Goal: Task Accomplishment & Management: Manage account settings

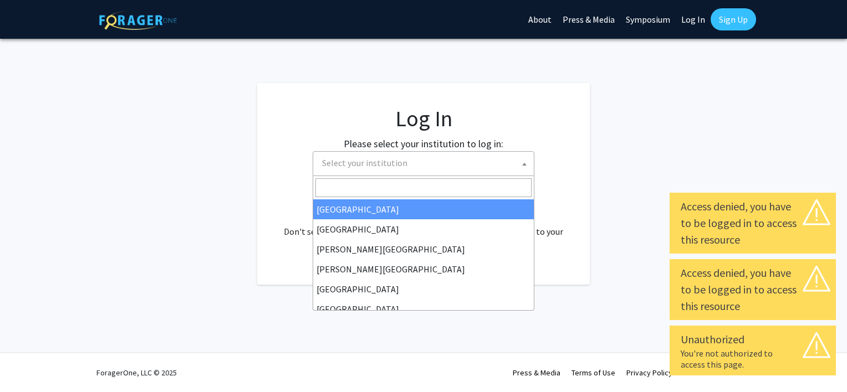
click at [433, 163] on span "Select your institution" at bounding box center [426, 163] width 216 height 23
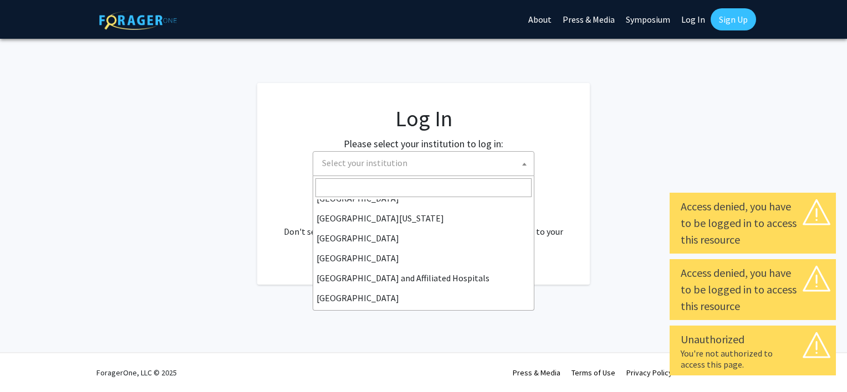
scroll to position [166, 0]
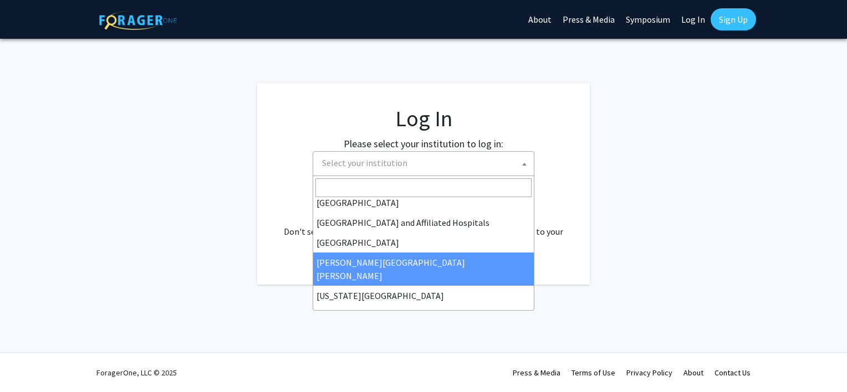
select select "1"
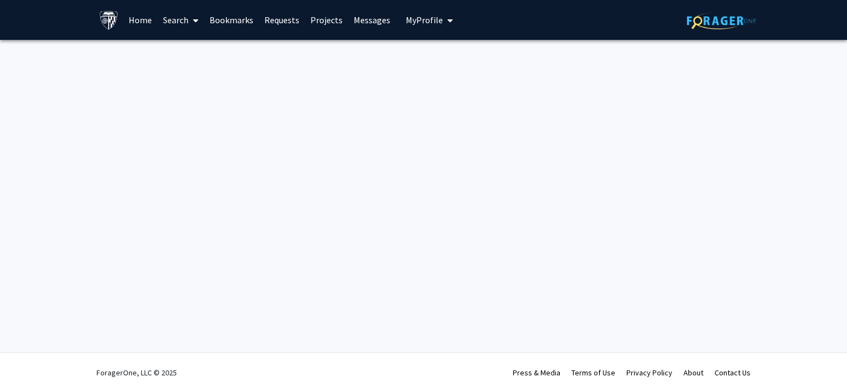
click at [137, 22] on link "Home" at bounding box center [140, 20] width 34 height 39
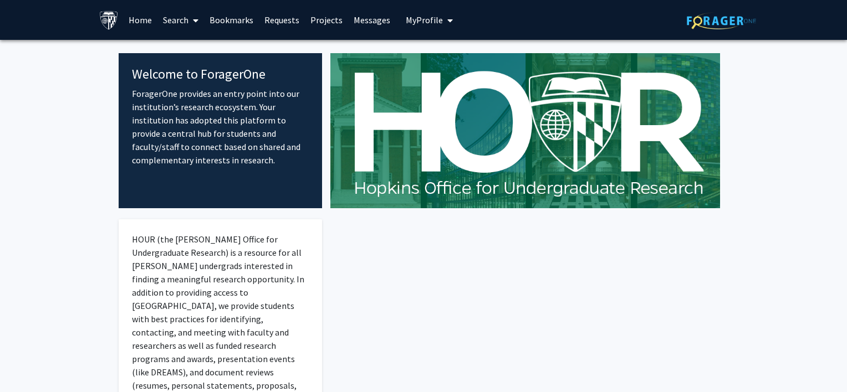
click at [137, 22] on link "Home" at bounding box center [140, 20] width 34 height 39
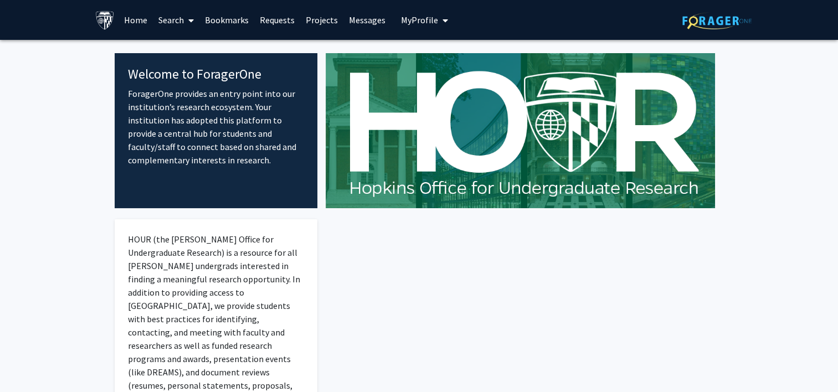
click at [137, 22] on link "Home" at bounding box center [136, 20] width 34 height 39
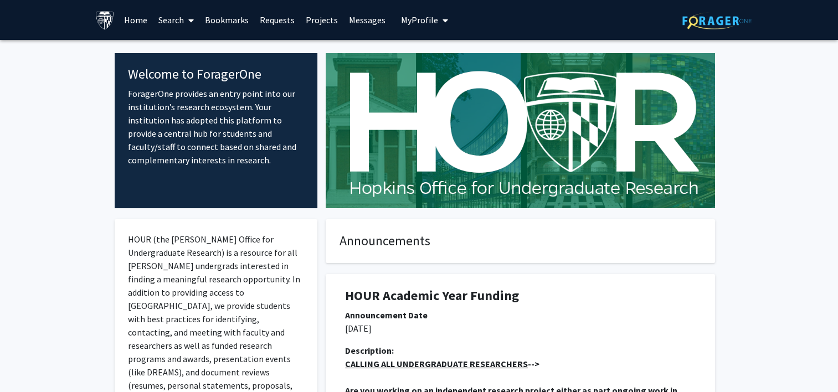
click at [414, 16] on span "My Profile" at bounding box center [419, 19] width 37 height 11
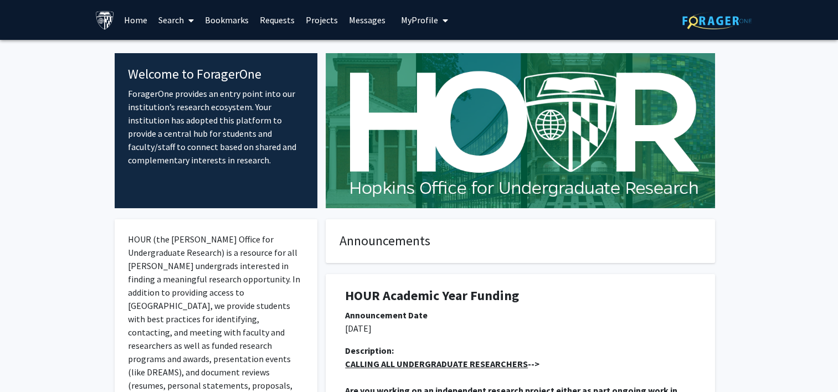
click at [430, 20] on span "My Profile" at bounding box center [419, 19] width 37 height 11
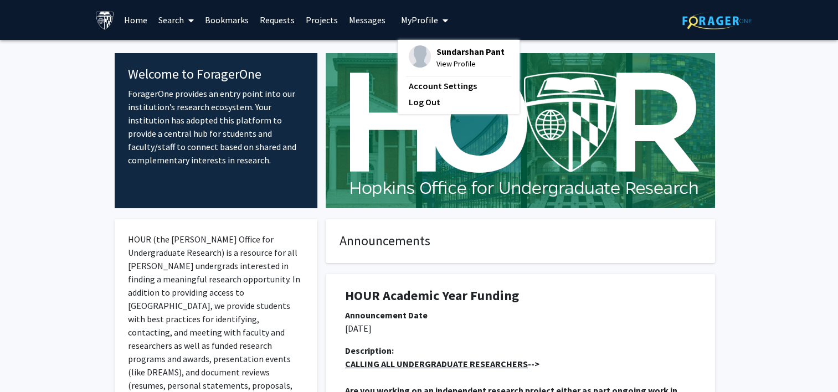
click at [450, 59] on span "View Profile" at bounding box center [471, 64] width 68 height 12
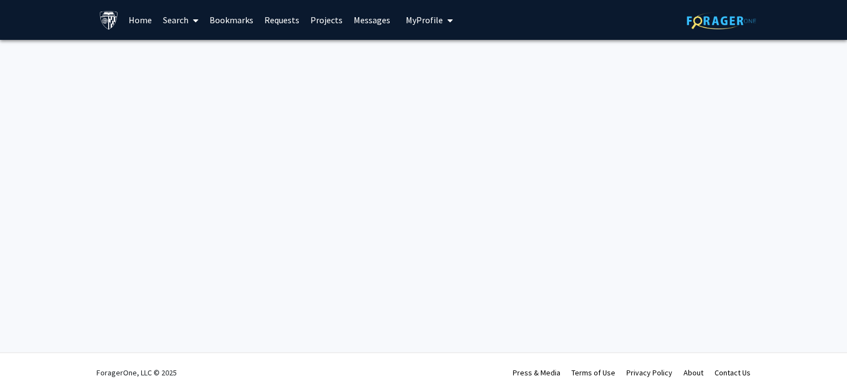
click at [431, 19] on span "My Profile" at bounding box center [424, 19] width 37 height 11
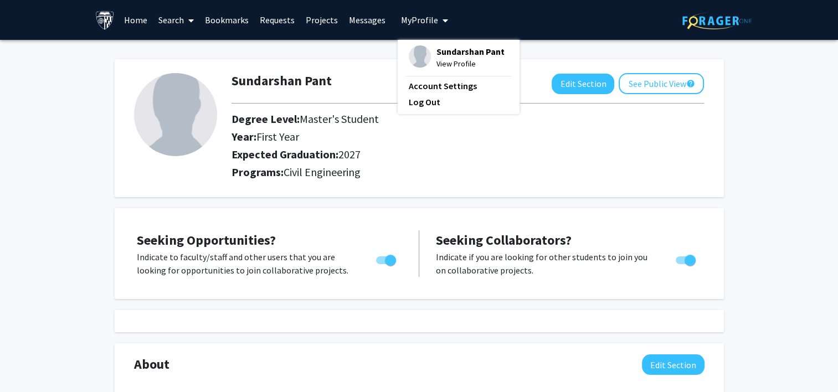
click at [424, 146] on div "Year: First Year" at bounding box center [420, 139] width 394 height 18
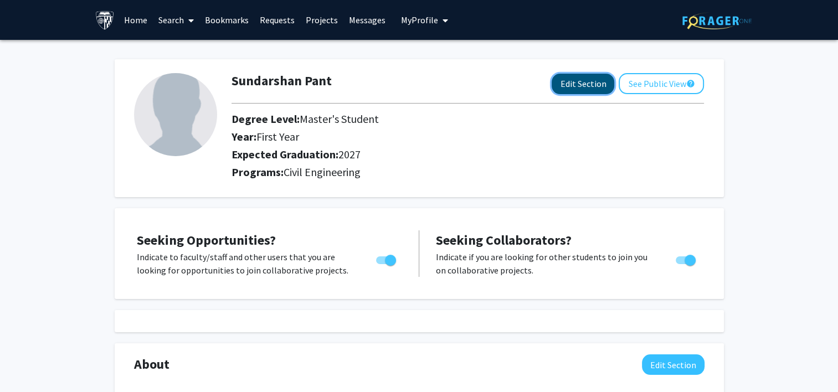
click at [596, 80] on button "Edit Section" at bounding box center [583, 84] width 63 height 21
select select "first_year"
select select "2027"
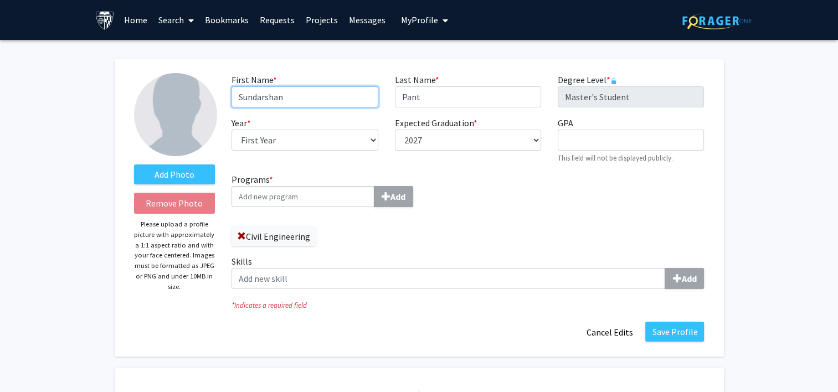
click at [252, 98] on input "Sundarshan" at bounding box center [305, 96] width 146 height 21
type input "Sudarshan"
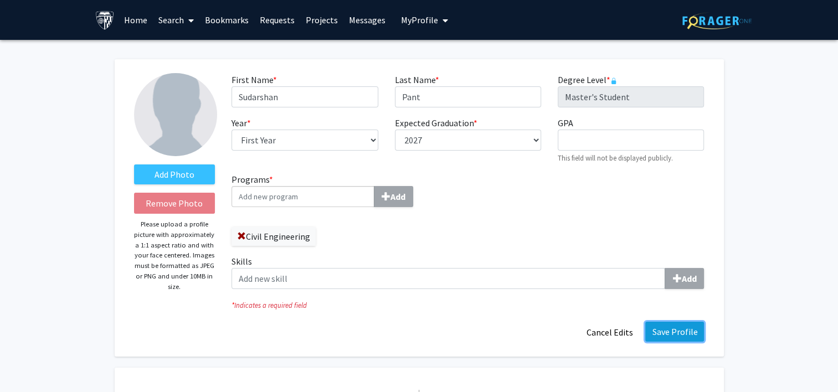
click at [675, 329] on button "Save Profile" at bounding box center [675, 332] width 59 height 20
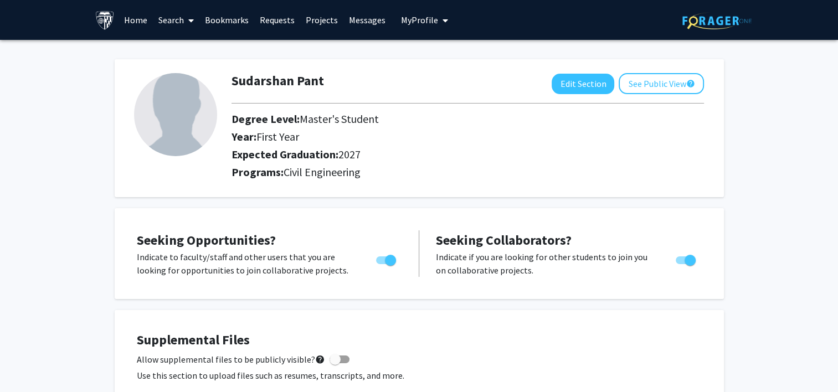
click at [315, 16] on link "Projects" at bounding box center [321, 20] width 43 height 39
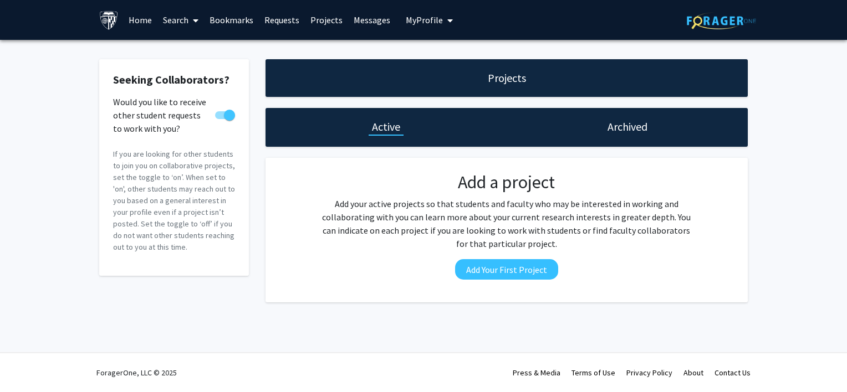
click at [390, 131] on h1 "Active" at bounding box center [386, 127] width 28 height 16
click at [326, 18] on link "Projects" at bounding box center [326, 20] width 43 height 39
click at [283, 17] on link "Requests" at bounding box center [282, 20] width 46 height 39
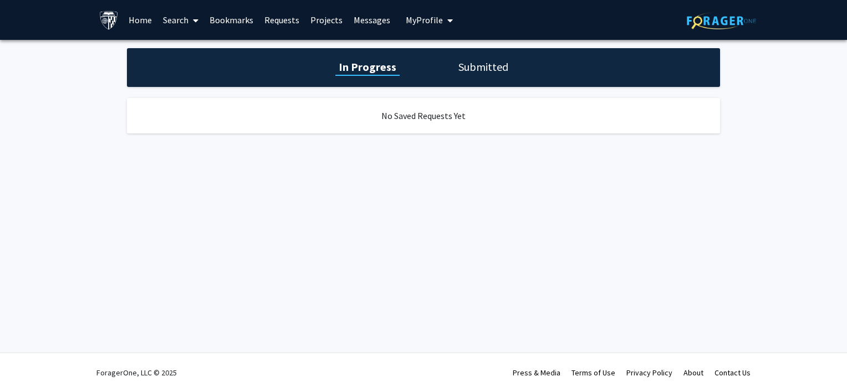
click at [225, 19] on link "Bookmarks" at bounding box center [231, 20] width 55 height 39
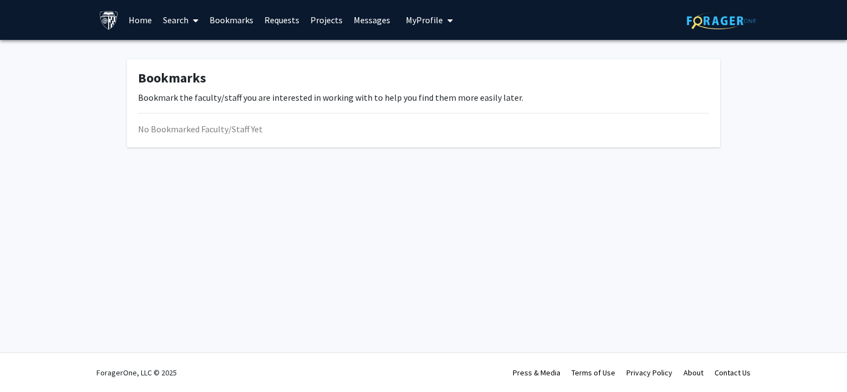
click at [144, 22] on link "Home" at bounding box center [140, 20] width 34 height 39
